Goal: Communication & Community: Ask a question

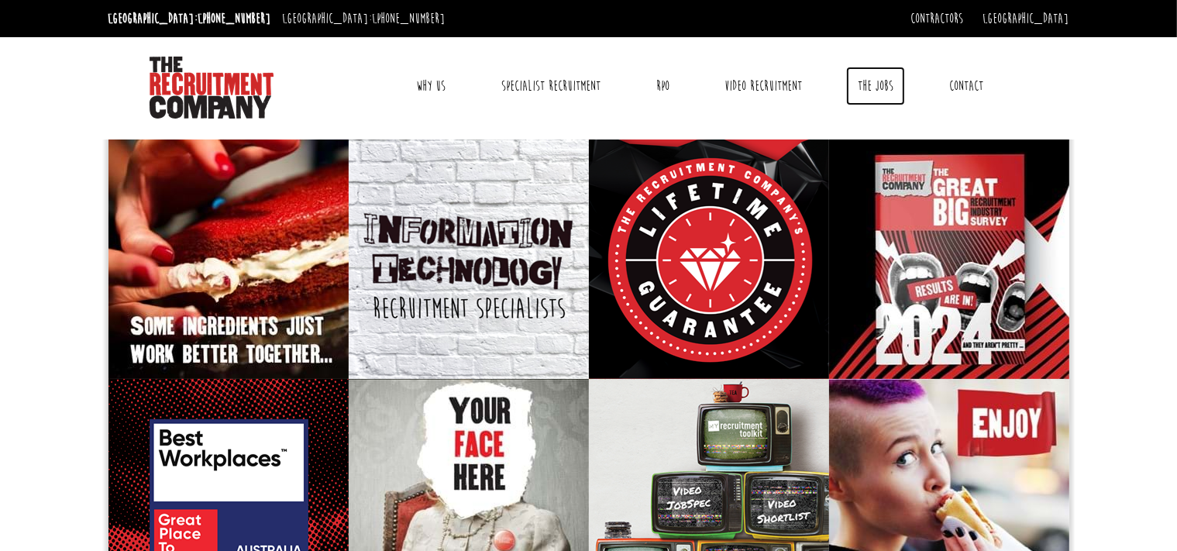
click at [878, 86] on link "The Jobs" at bounding box center [875, 86] width 59 height 39
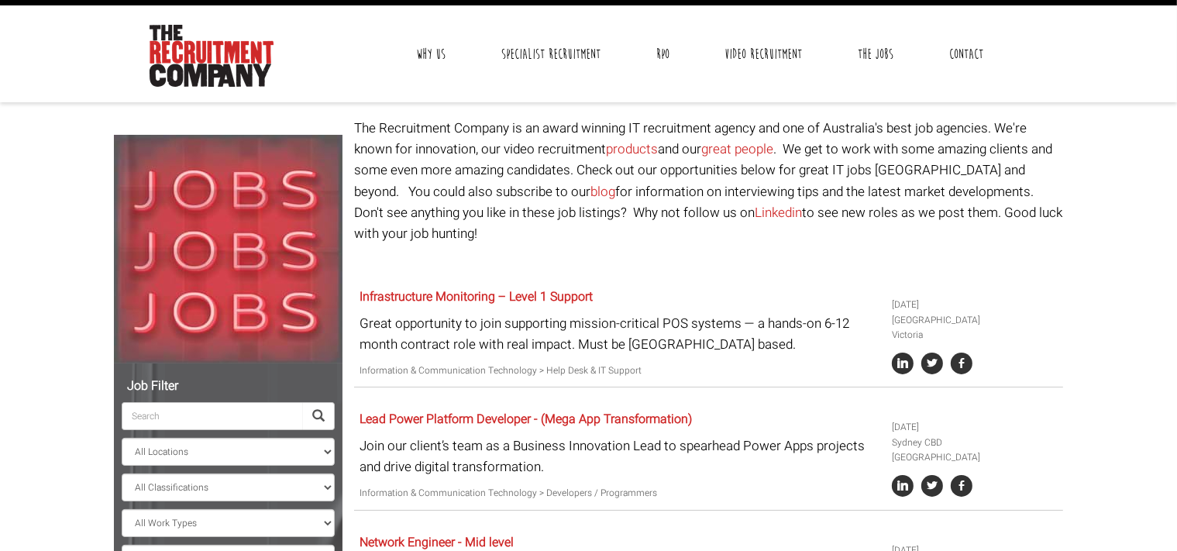
scroll to position [12, 0]
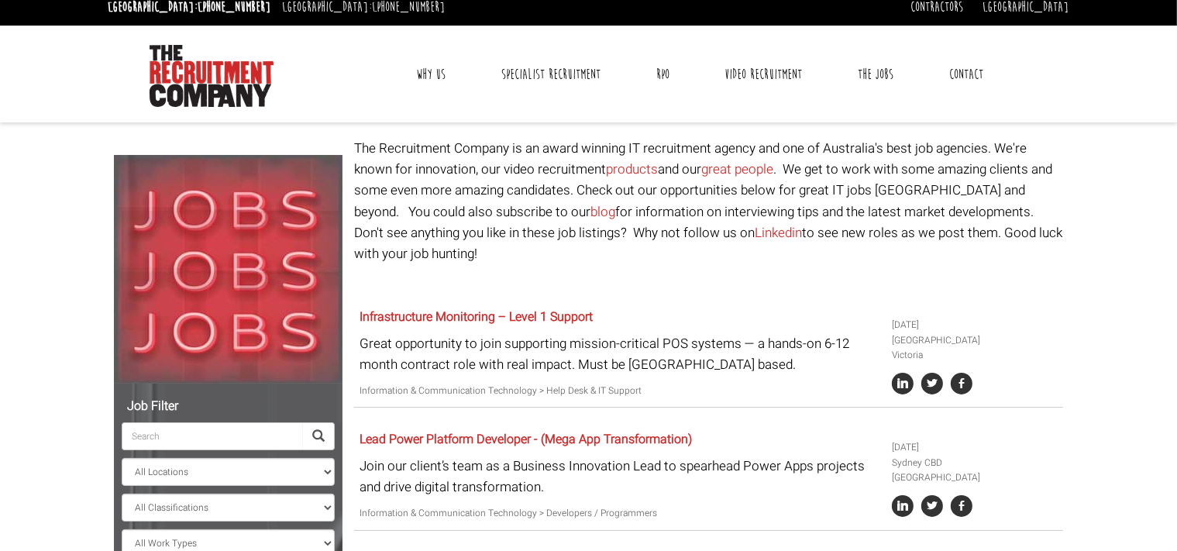
click at [971, 65] on link "Contact" at bounding box center [965, 74] width 57 height 39
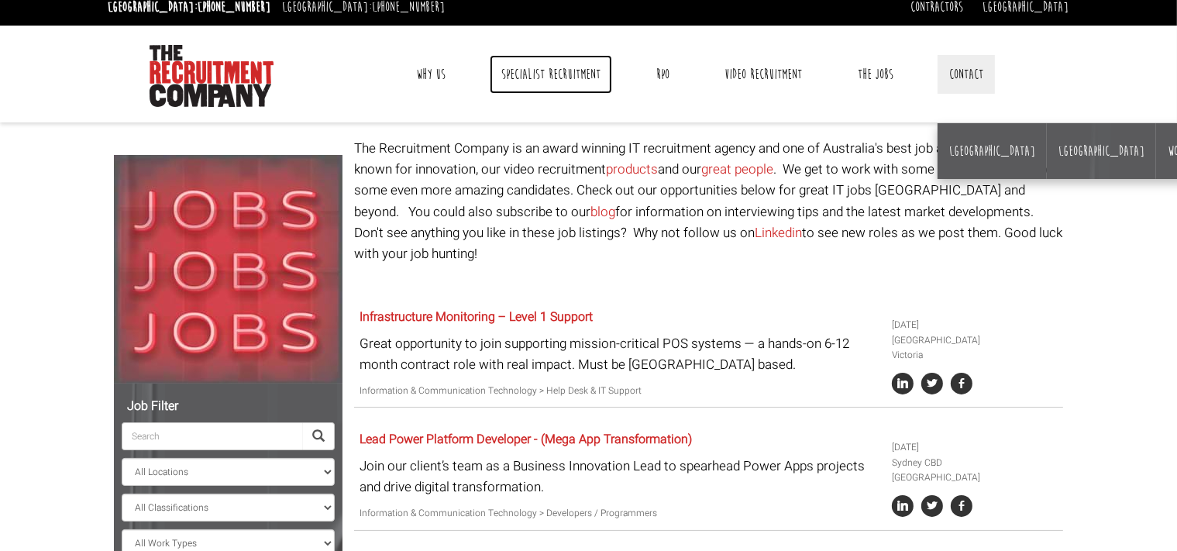
click at [566, 75] on link "Specialist Recruitment" at bounding box center [551, 74] width 122 height 39
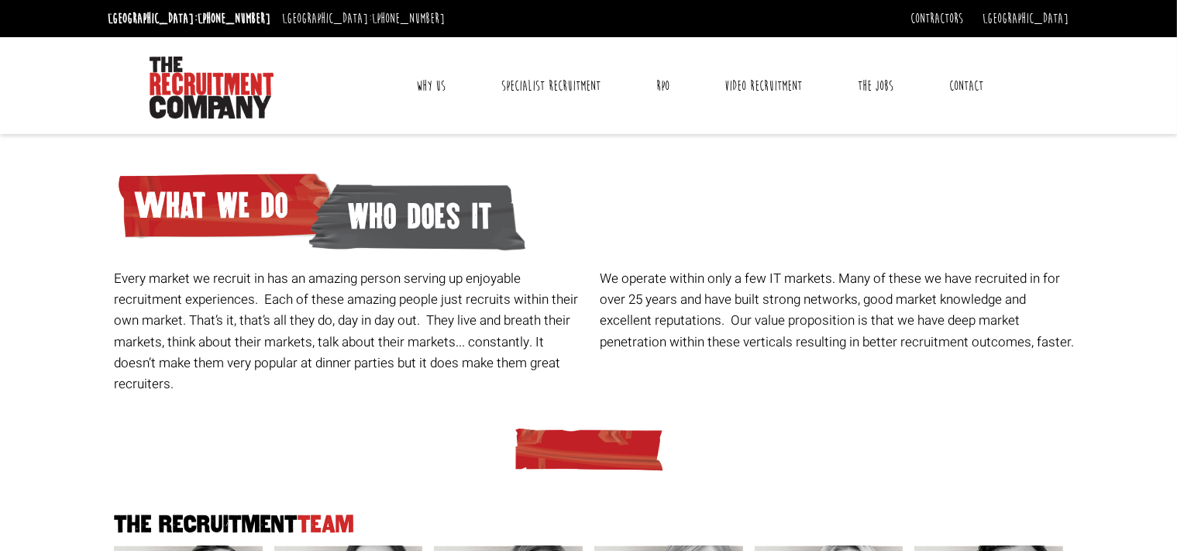
click at [432, 86] on link "Why Us" at bounding box center [430, 86] width 53 height 39
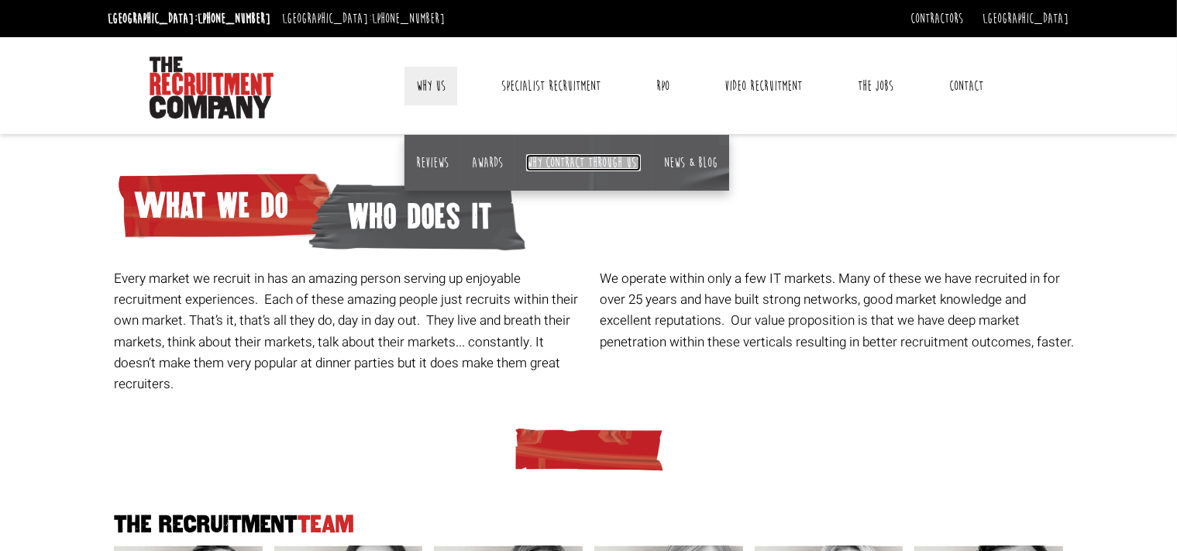
click at [575, 160] on link "Why contract through us?" at bounding box center [583, 162] width 115 height 17
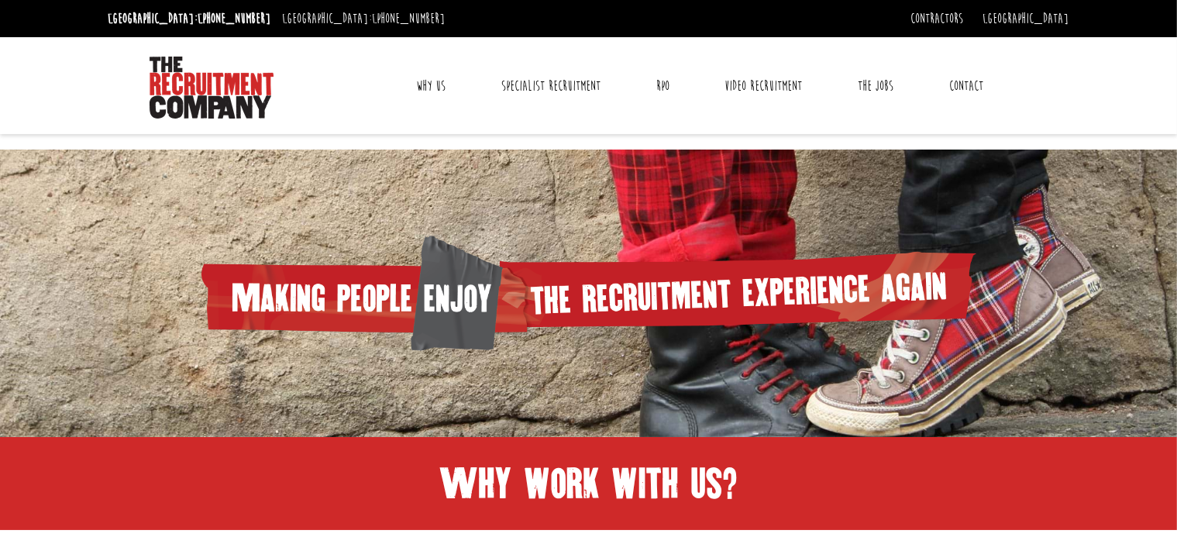
click at [975, 95] on link "Contact" at bounding box center [965, 86] width 57 height 39
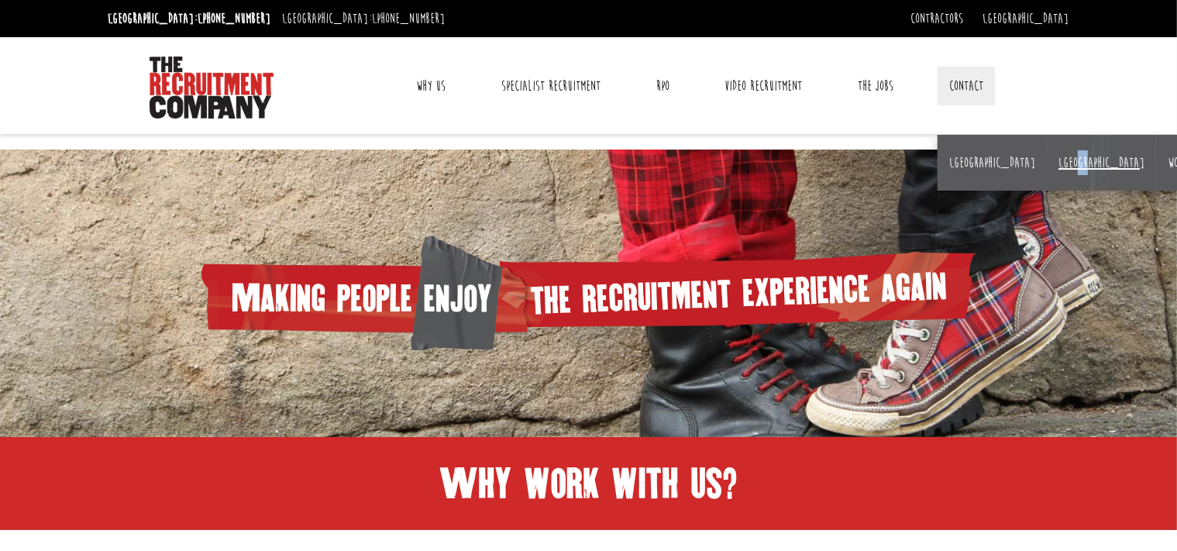
drag, startPoint x: 1030, startPoint y: 166, endPoint x: 1017, endPoint y: 160, distance: 14.6
click at [1047, 160] on li "[GEOGRAPHIC_DATA]" at bounding box center [1101, 163] width 109 height 56
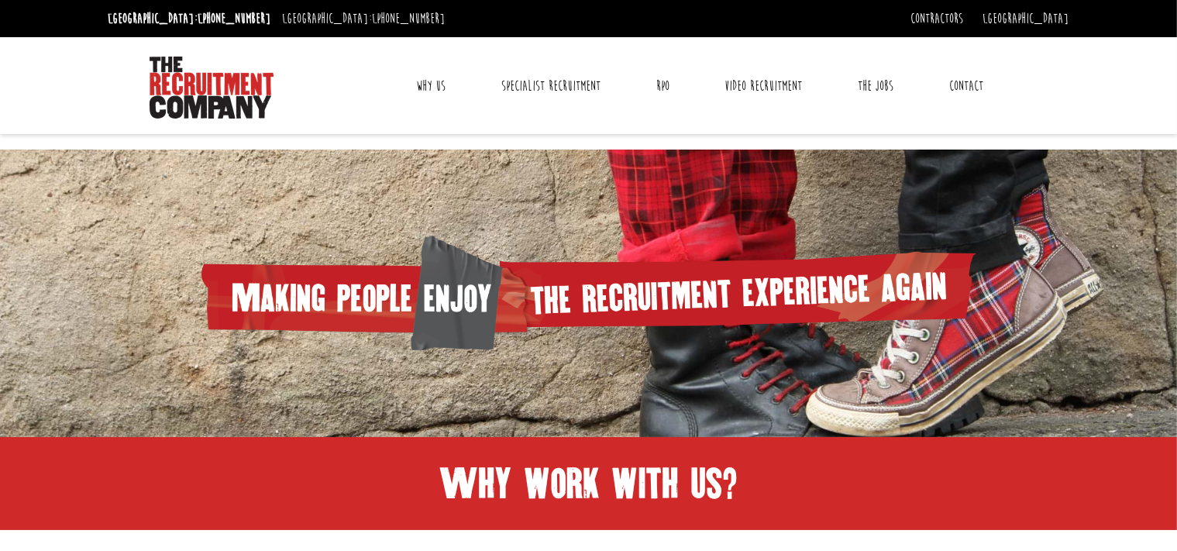
click at [1017, 160] on div at bounding box center [588, 293] width 1177 height 287
click at [955, 81] on link "Contact" at bounding box center [965, 86] width 57 height 39
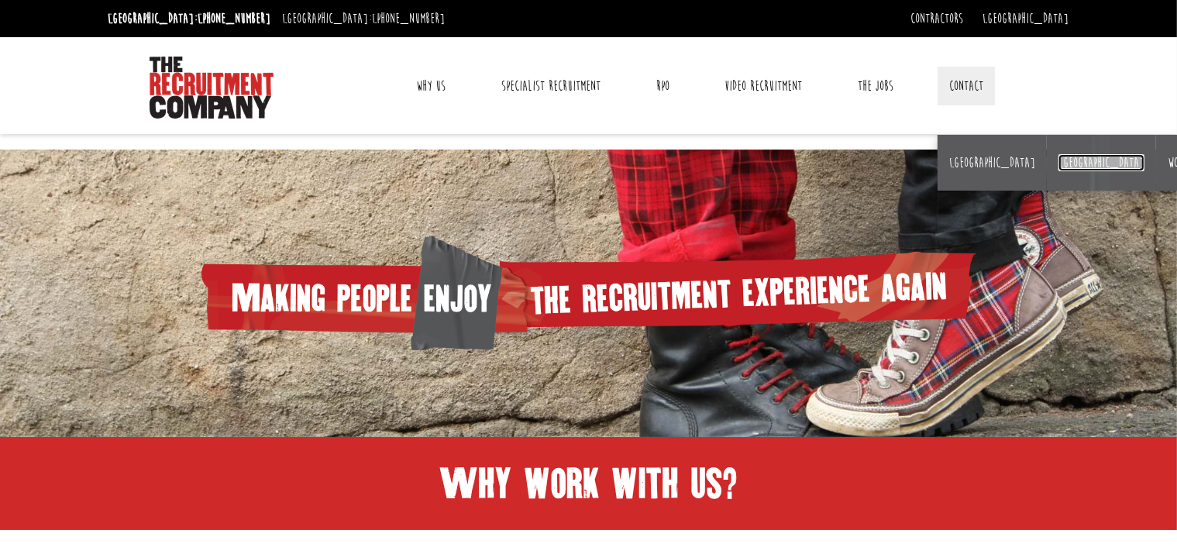
click at [1058, 165] on link "[GEOGRAPHIC_DATA]" at bounding box center [1101, 162] width 86 height 17
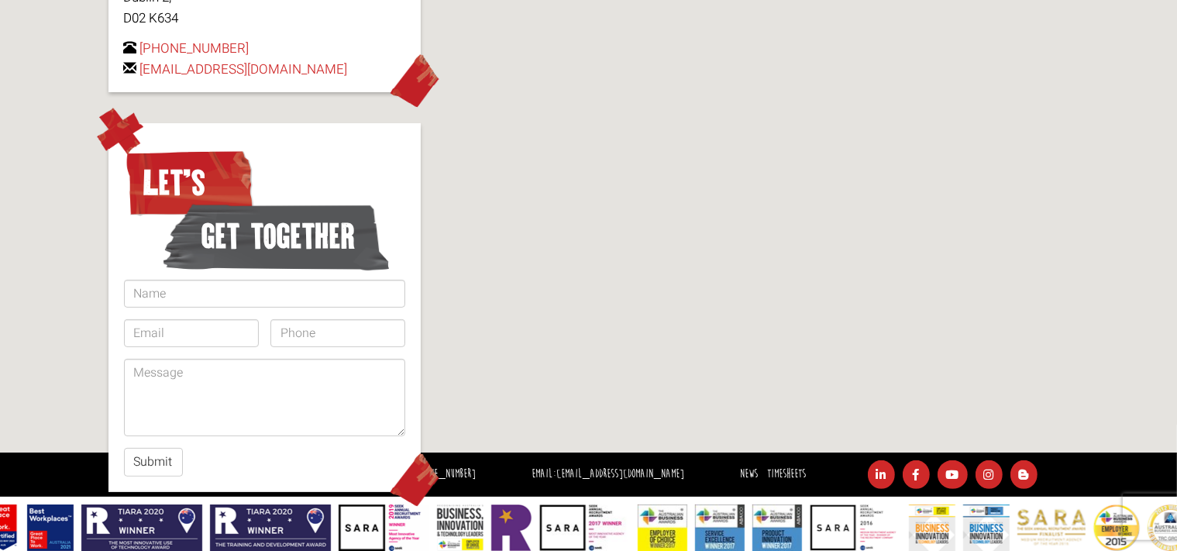
scroll to position [378, 0]
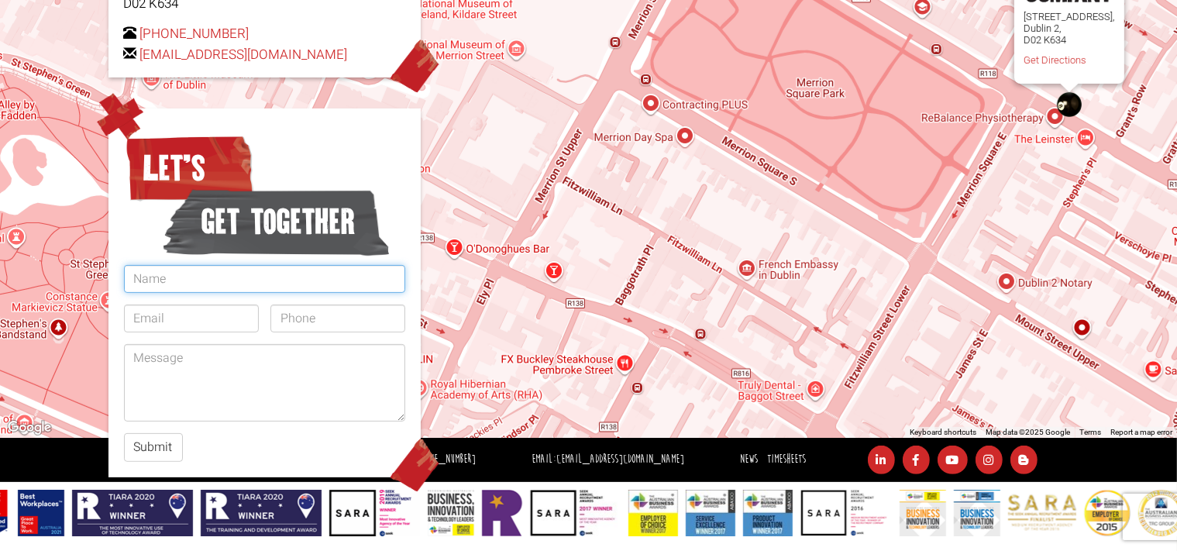
click at [266, 283] on input "text" at bounding box center [264, 279] width 281 height 28
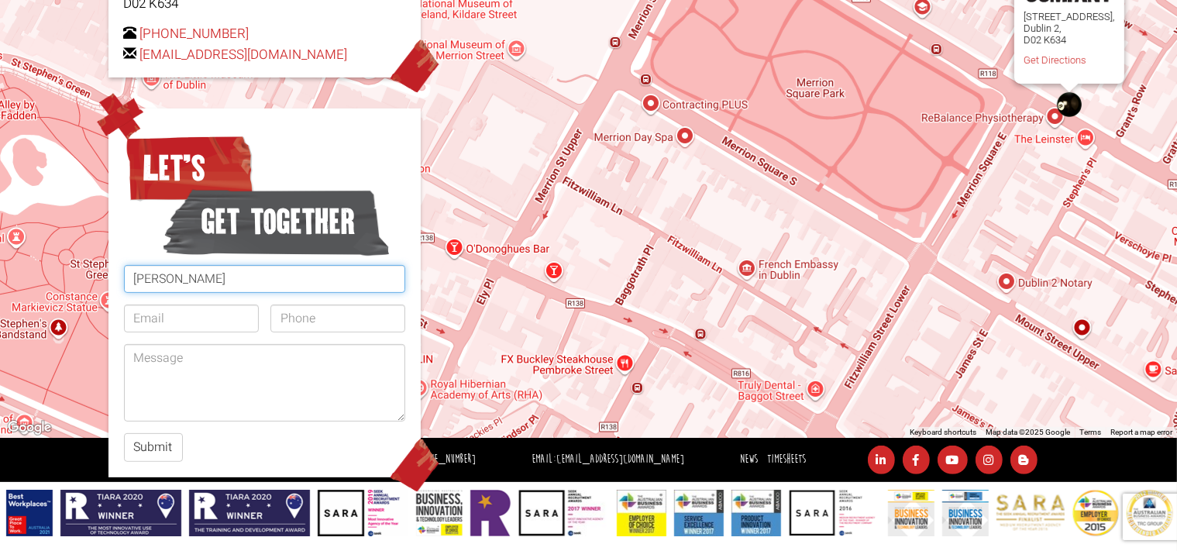
type input "[PERSON_NAME]"
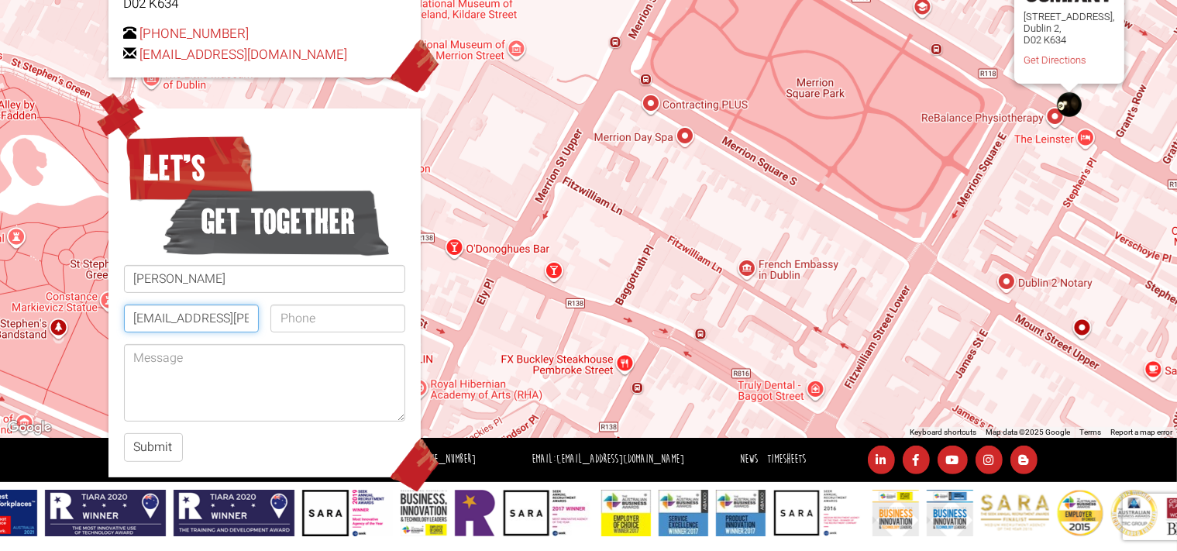
type input "[EMAIL_ADDRESS][PERSON_NAME][DOMAIN_NAME]"
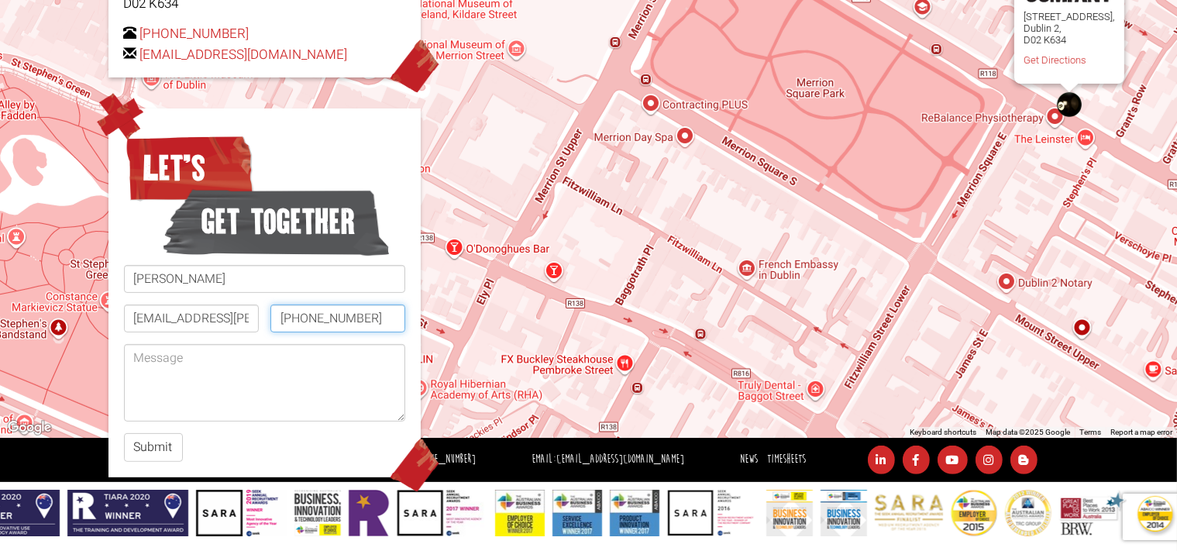
type input "[PHONE_NUMBER]"
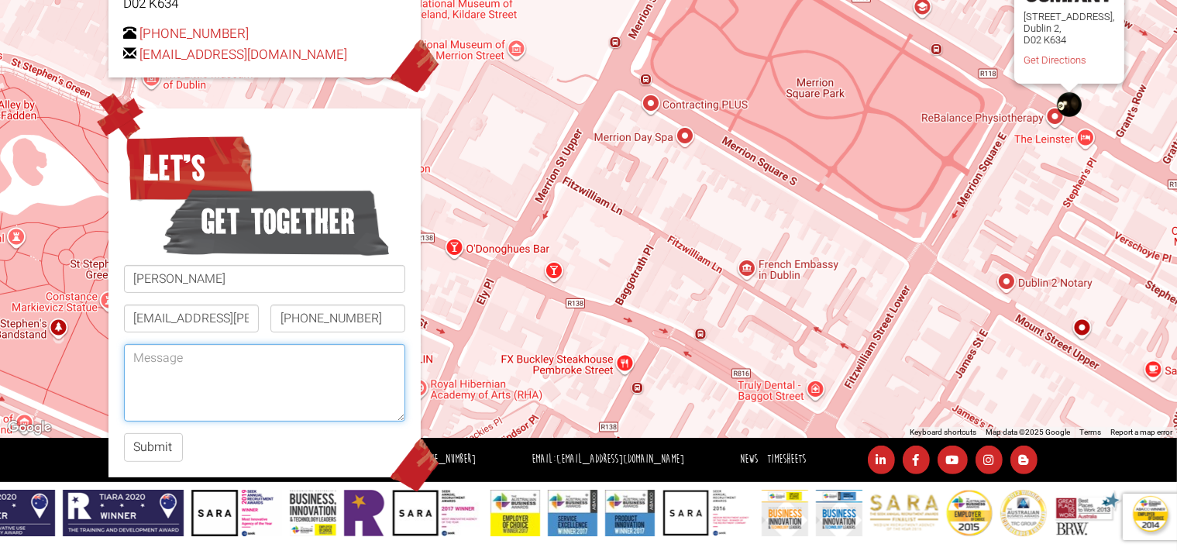
click at [253, 362] on textarea at bounding box center [264, 382] width 281 height 77
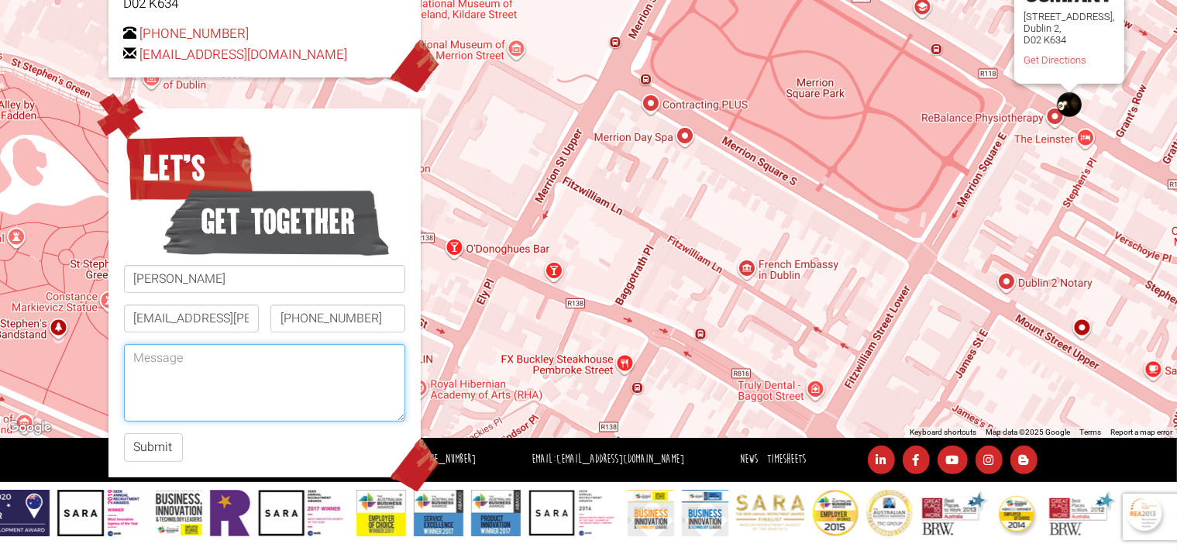
paste textarea "Hi Team, Your contact page doesn’t have a CV upload, so I wanted to check the b…"
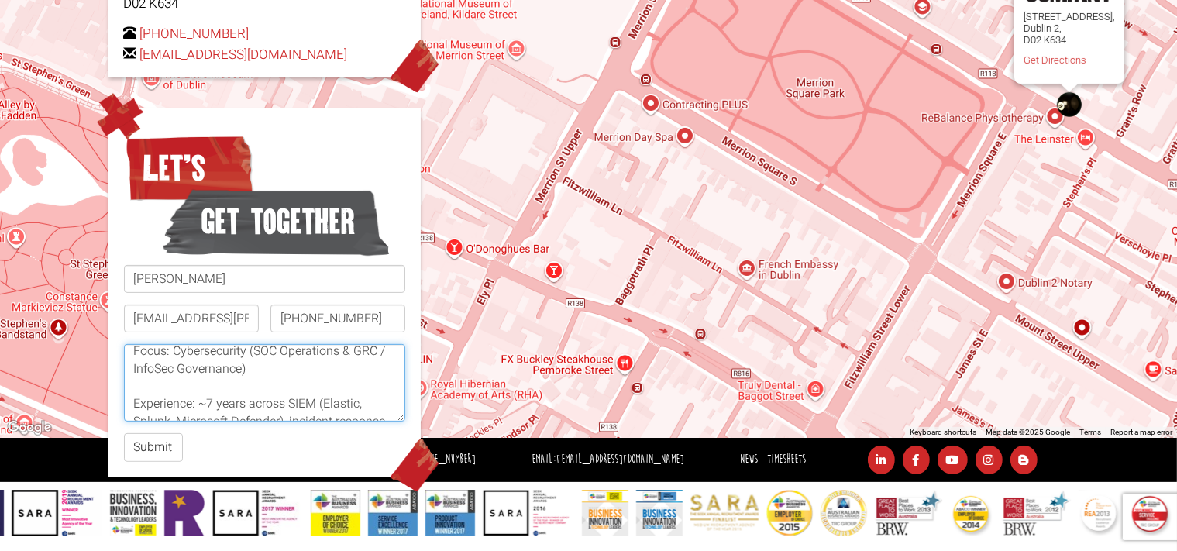
scroll to position [0, 0]
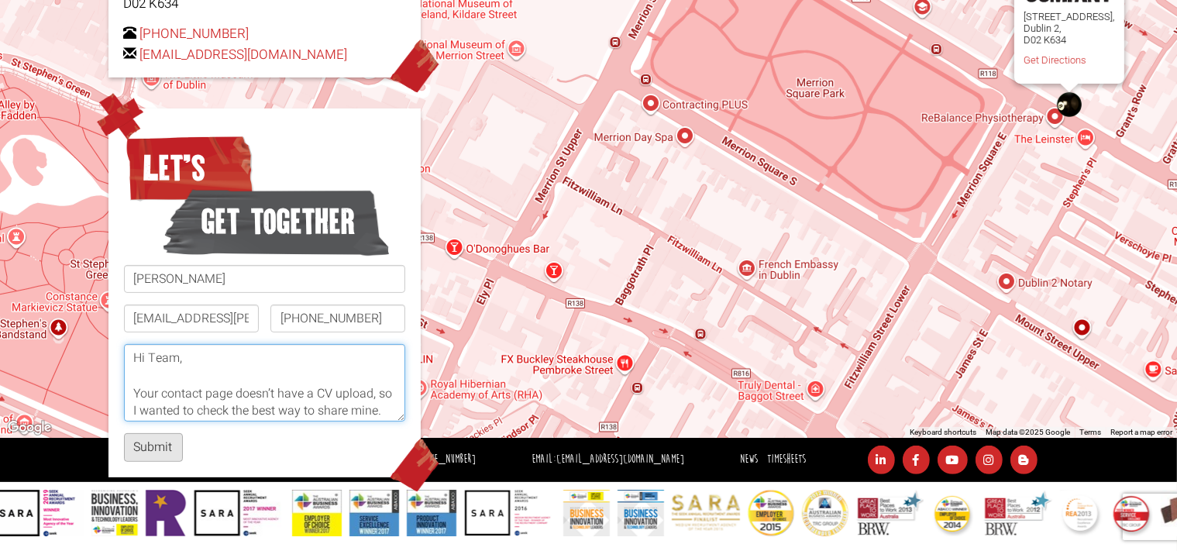
type textarea "Hi Team, Your contact page doesn’t have a CV upload, so I wanted to check the b…"
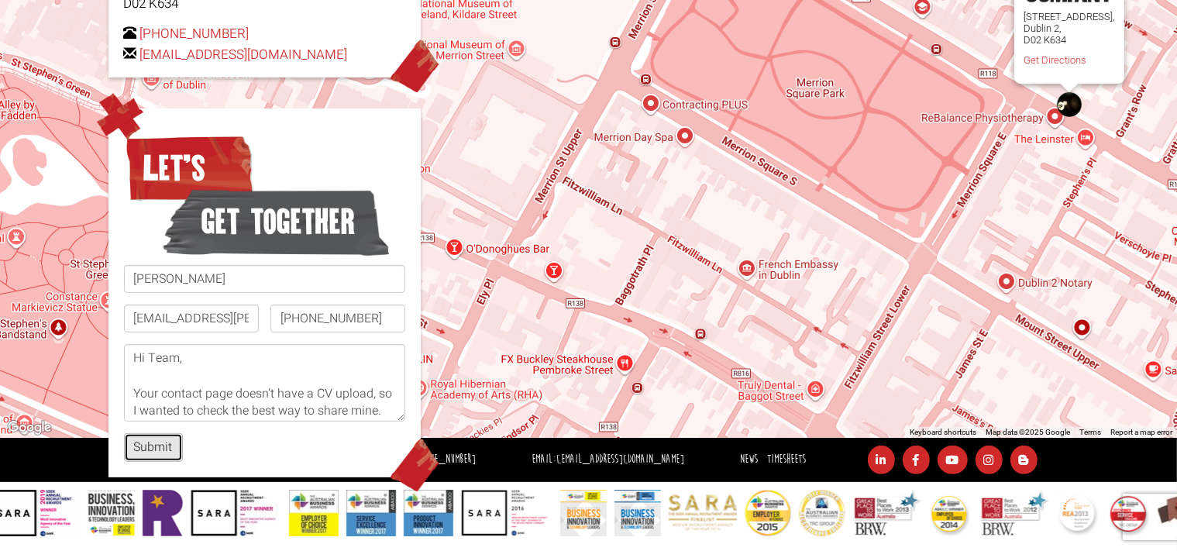
click at [134, 450] on button "Submit" at bounding box center [153, 447] width 59 height 29
